Goal: Information Seeking & Learning: Learn about a topic

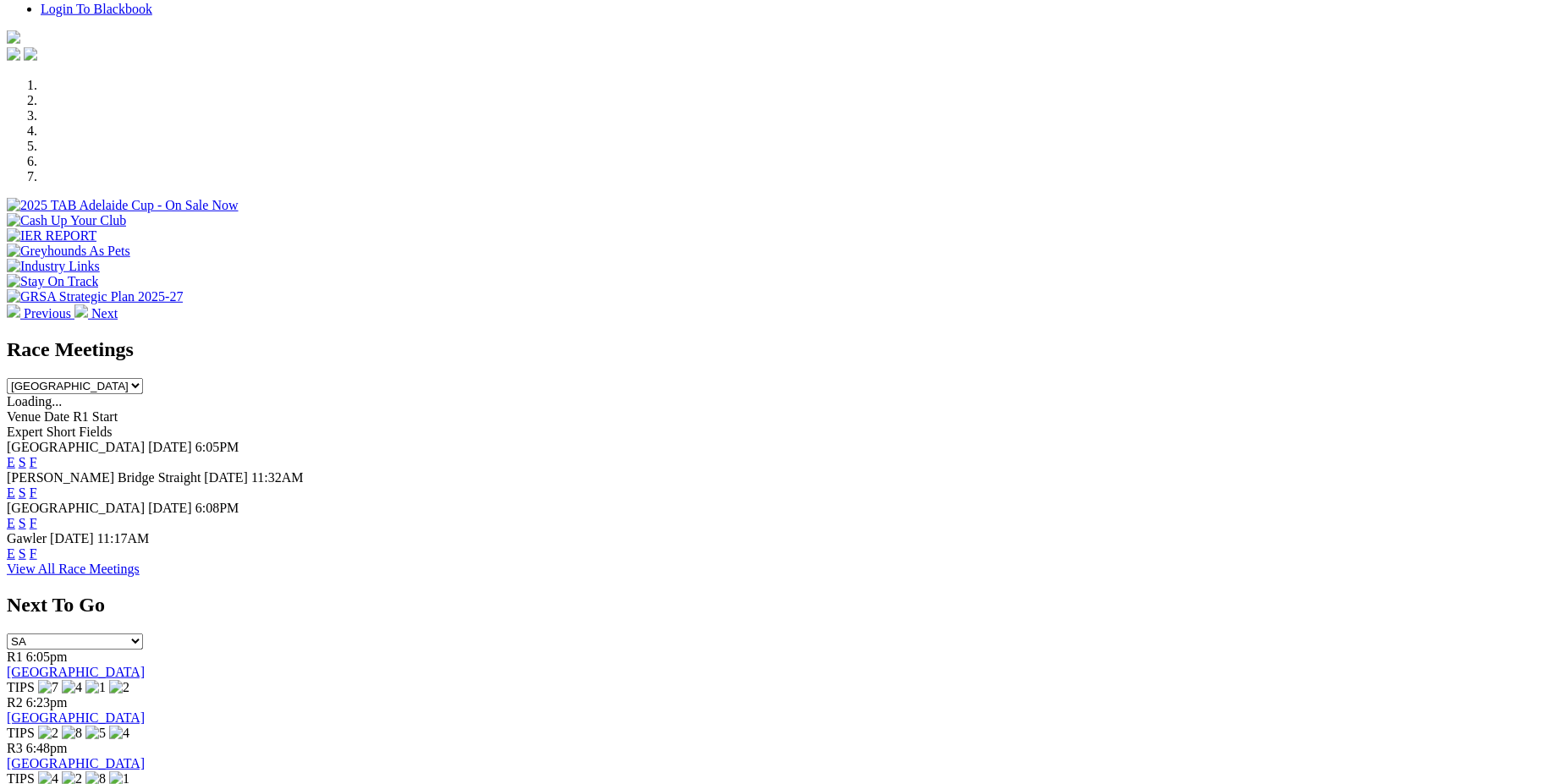
scroll to position [670, 0]
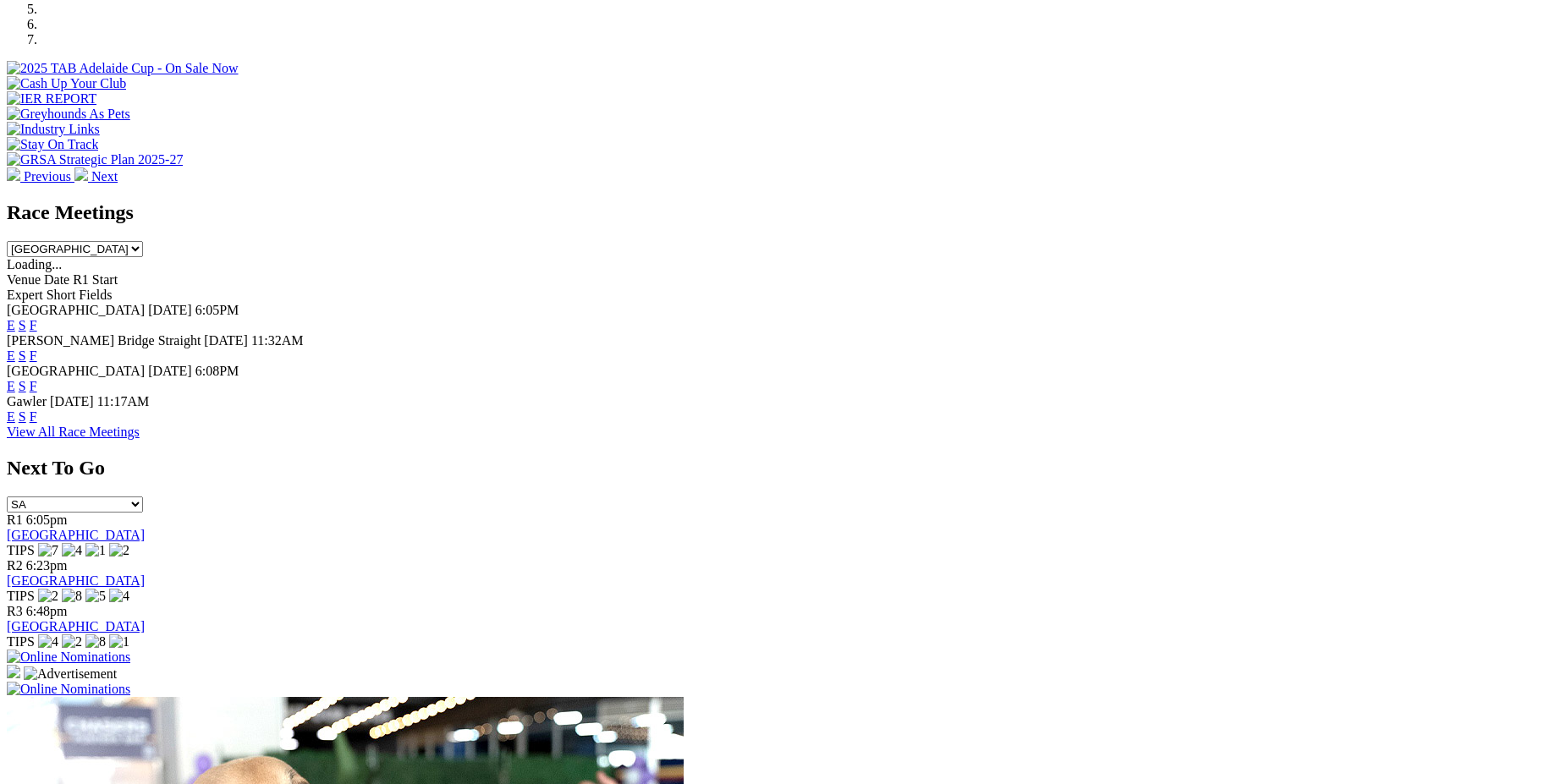
click at [37, 318] on link "F" at bounding box center [33, 325] width 8 height 14
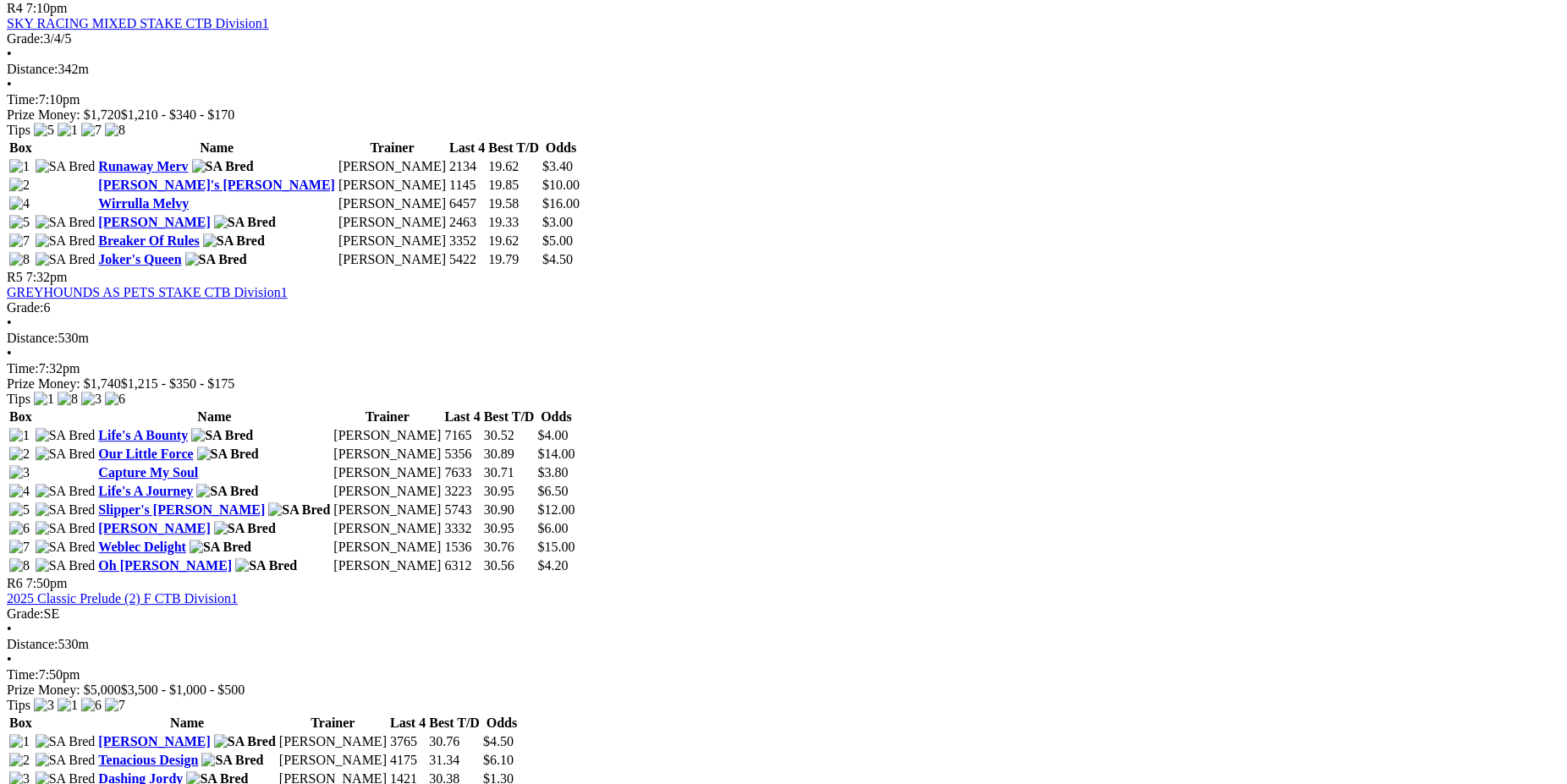
scroll to position [1808, 0]
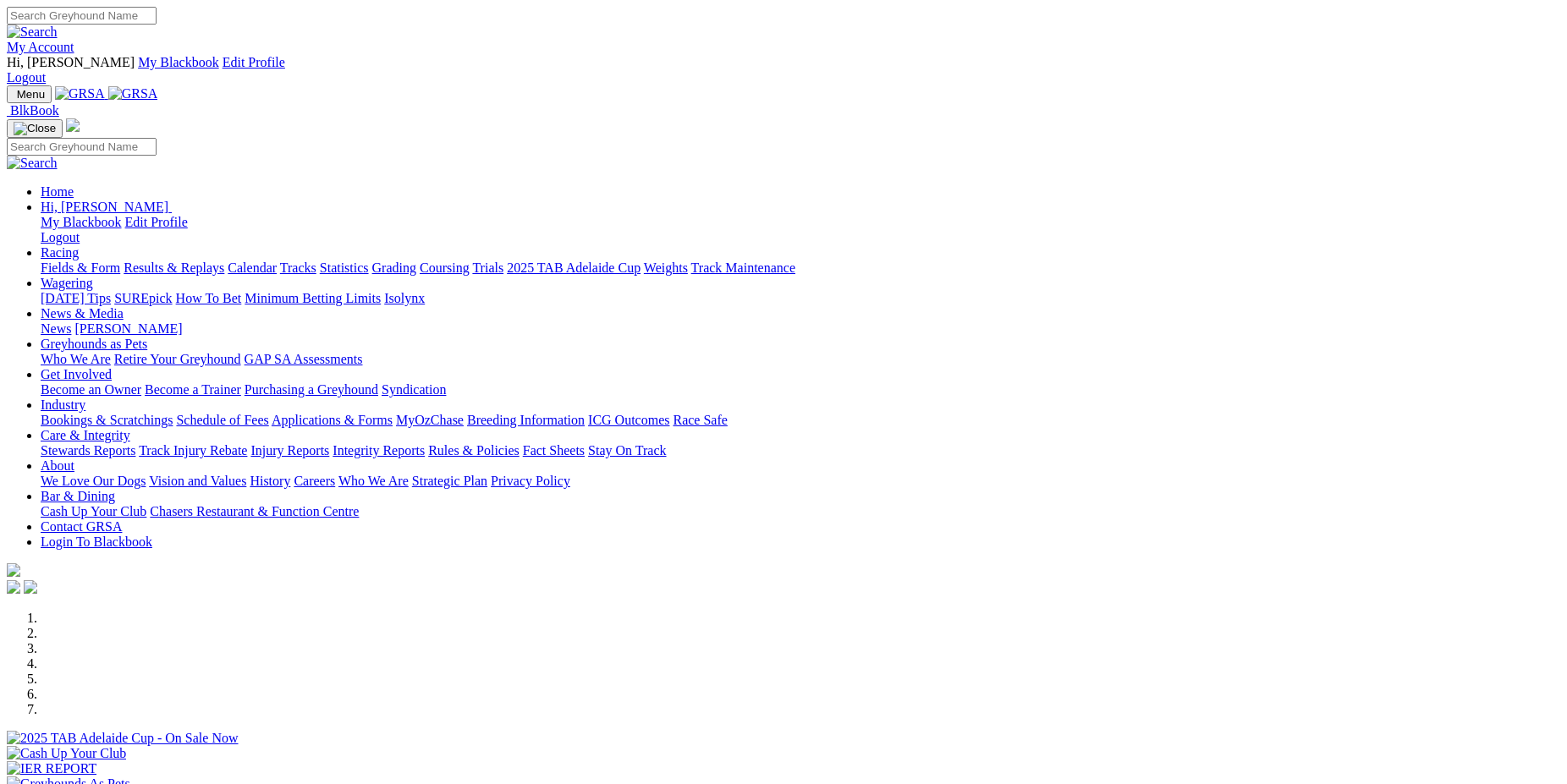
scroll to position [670, 0]
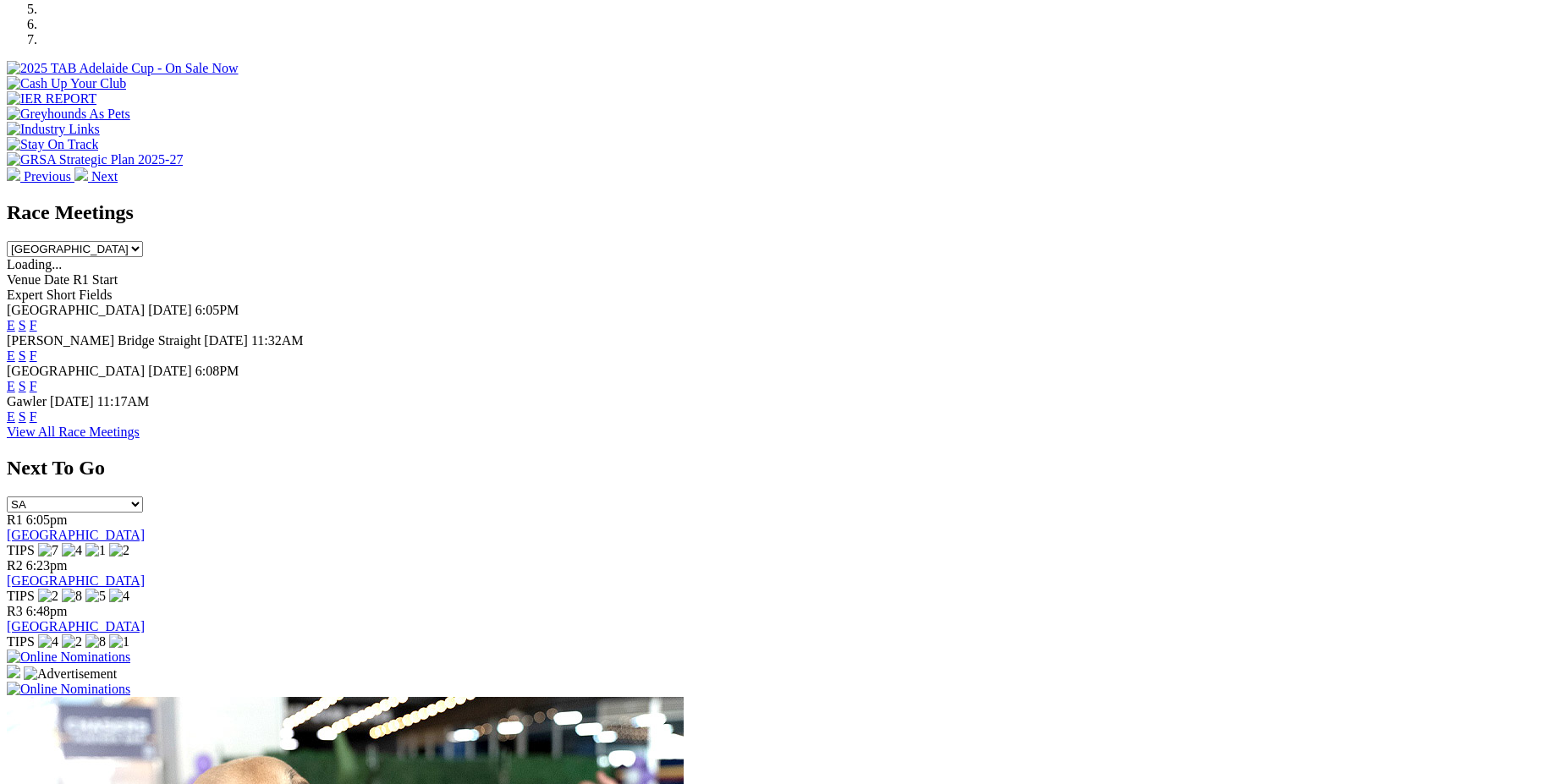
click at [37, 348] on link "F" at bounding box center [33, 355] width 8 height 14
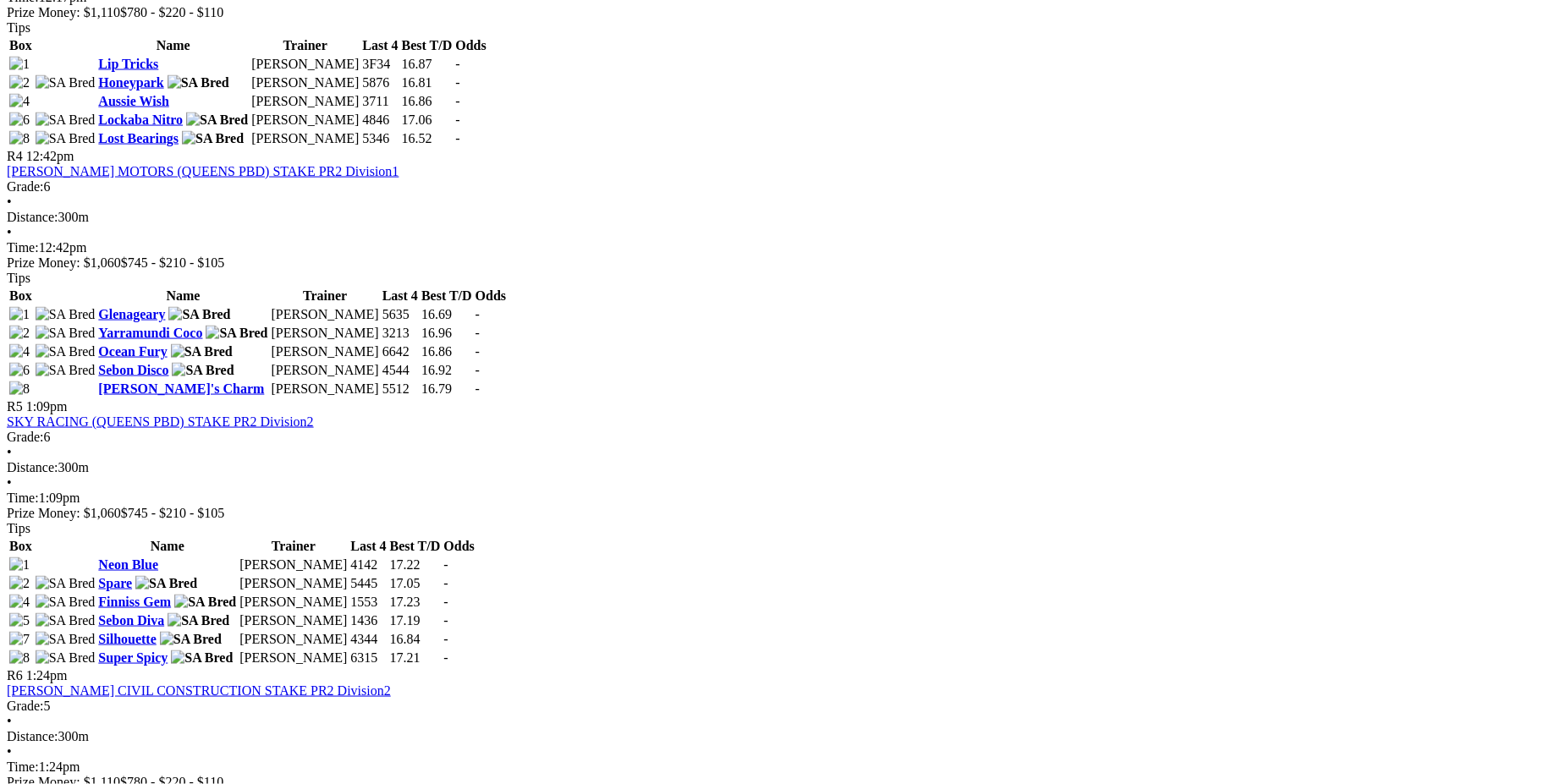
scroll to position [1552, 0]
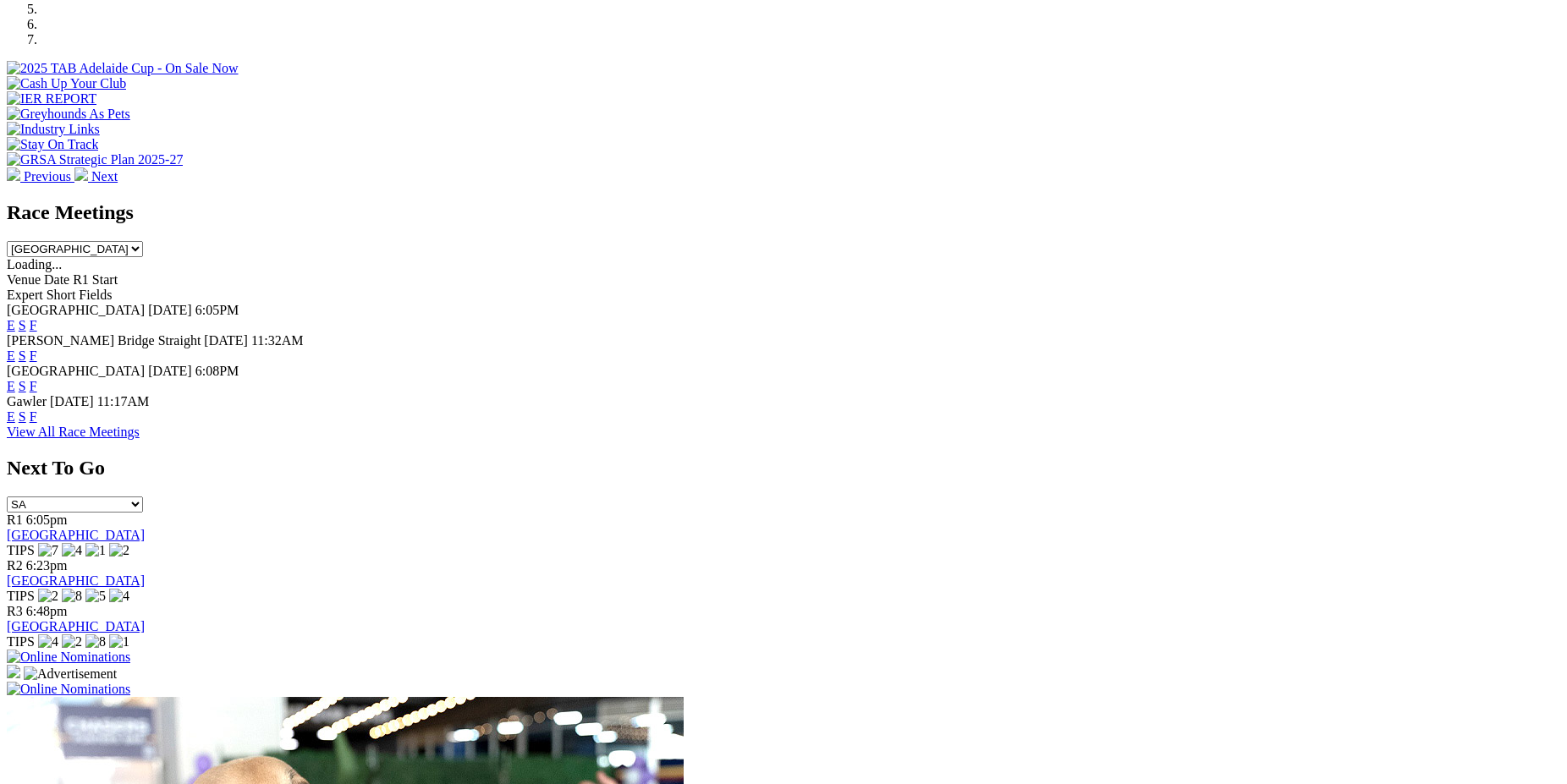
scroll to position [670, 0]
click at [37, 379] on link "F" at bounding box center [33, 386] width 8 height 14
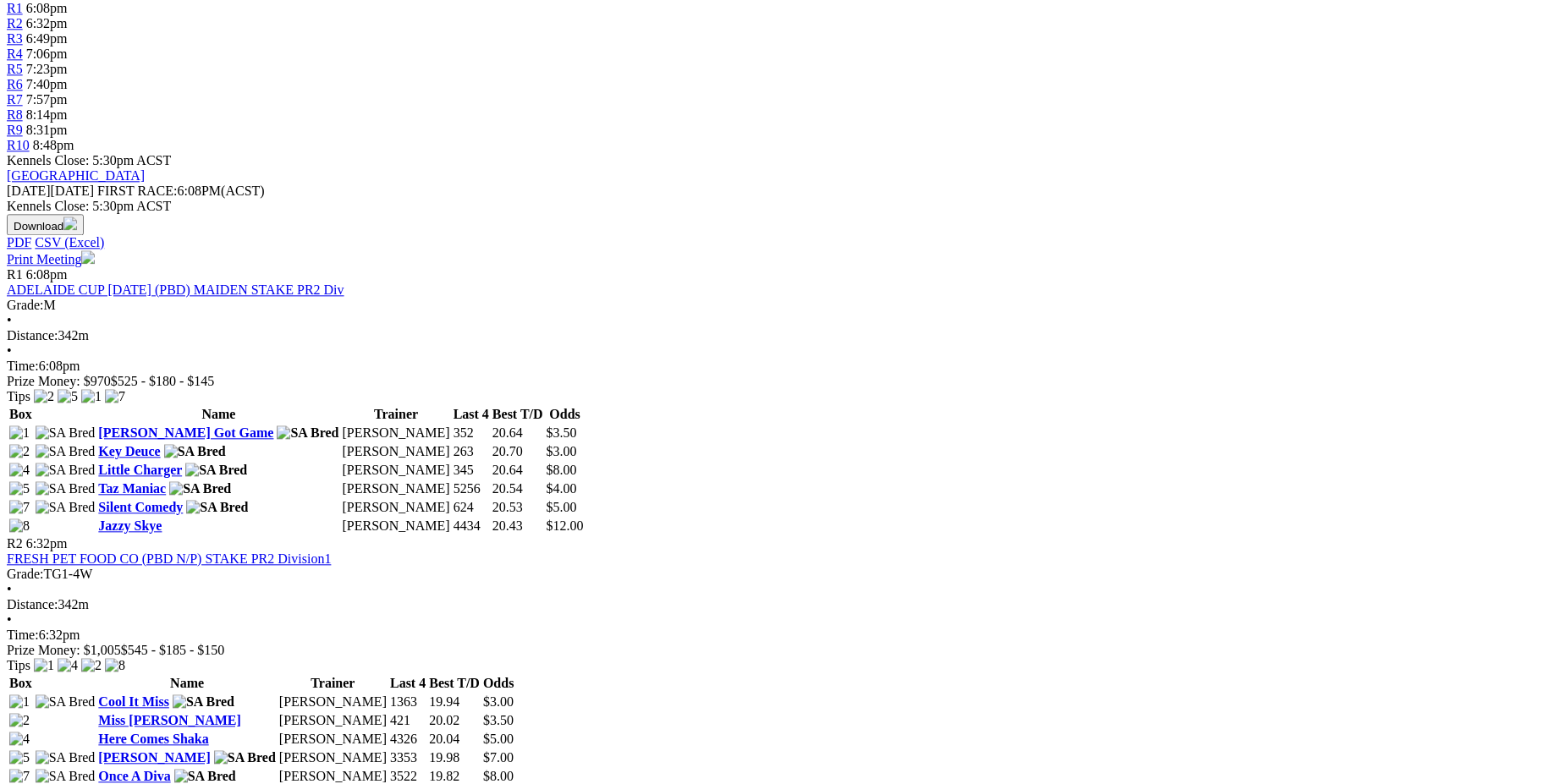
scroll to position [699, 0]
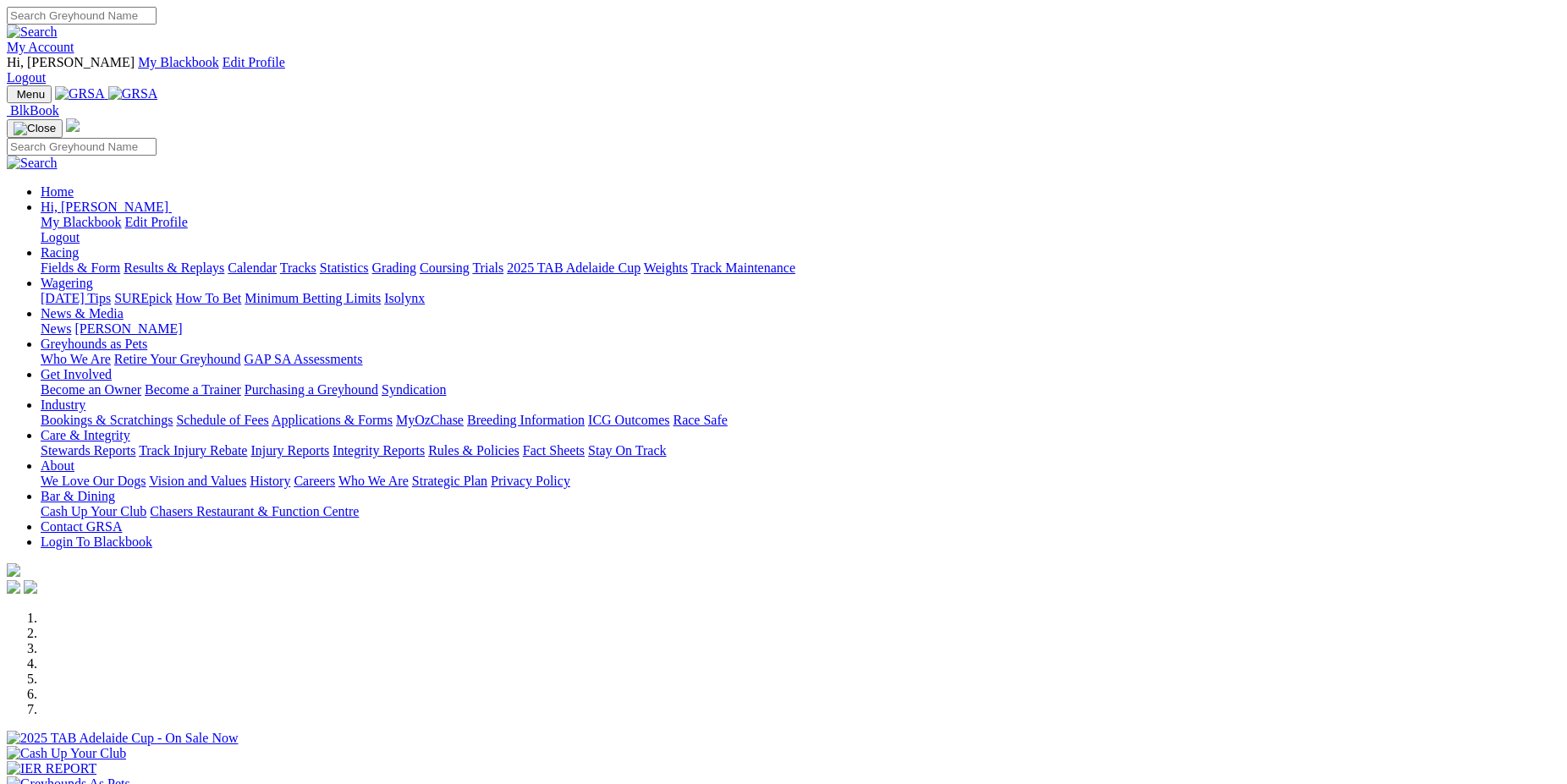
scroll to position [670, 0]
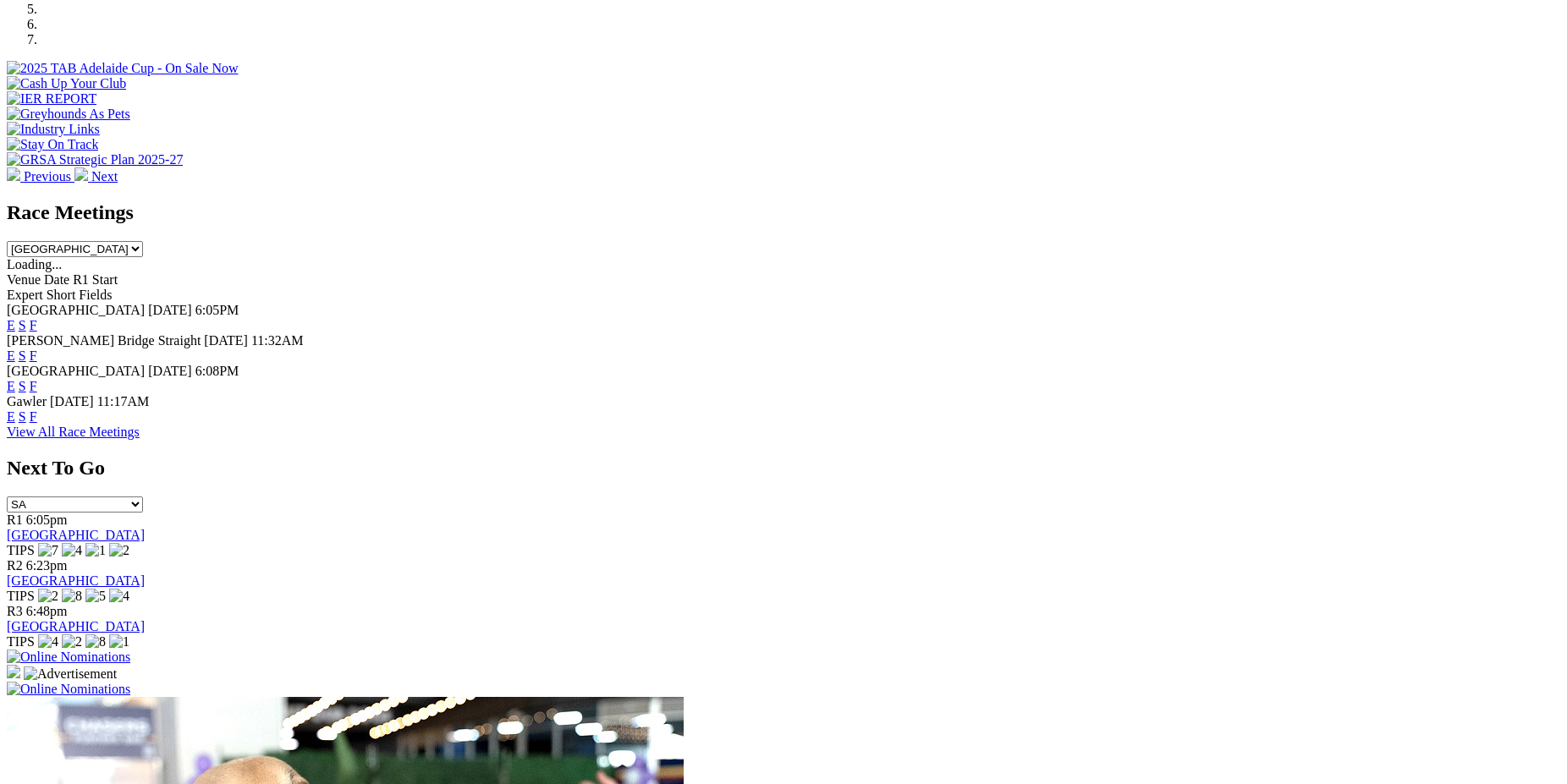
click at [37, 409] on link "F" at bounding box center [33, 416] width 8 height 14
